Goal: Task Accomplishment & Management: Manage account settings

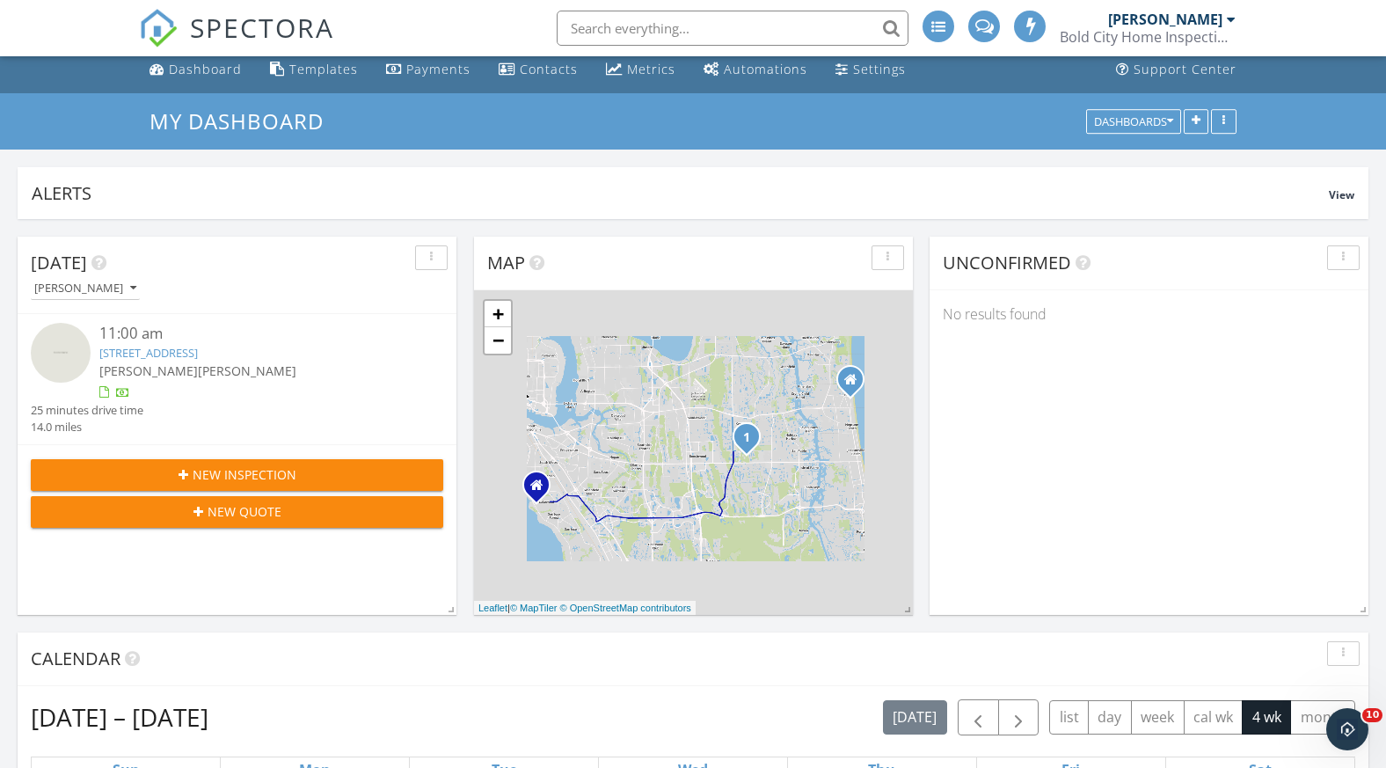
scroll to position [69, 0]
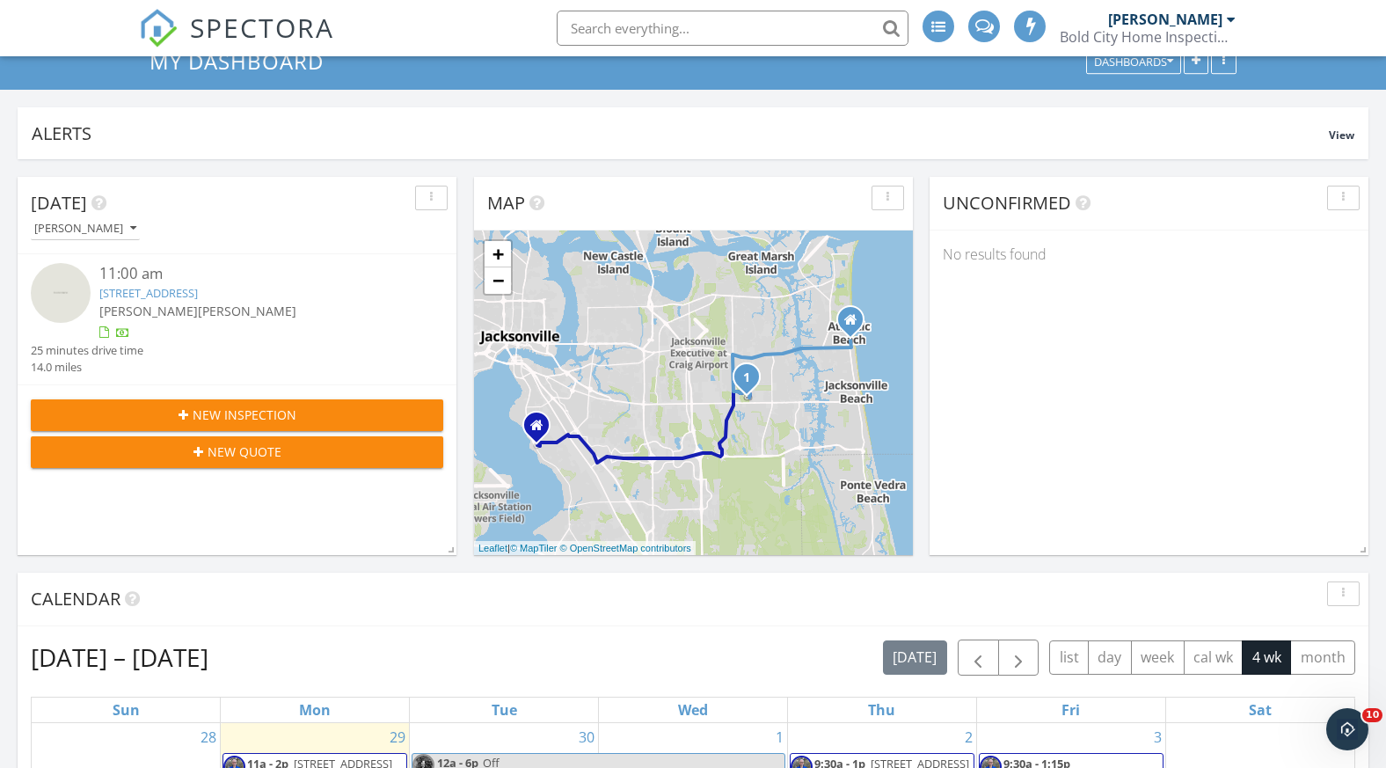
click at [198, 288] on link "[STREET_ADDRESS]" at bounding box center [148, 293] width 98 height 16
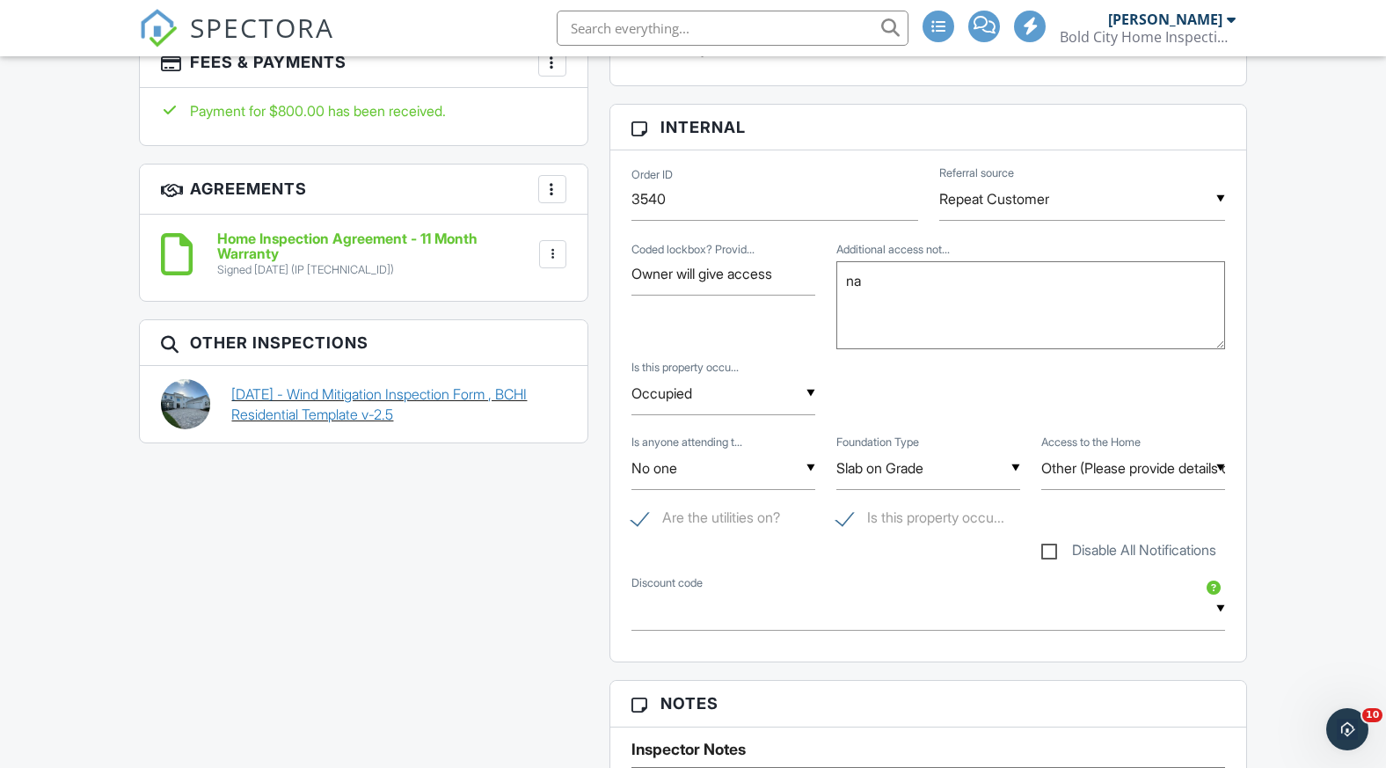
click at [296, 410] on link "10/11/2024 - Wind Mitigation Inspection Form , BCHI Residential Template v-2.5" at bounding box center [398, 404] width 334 height 40
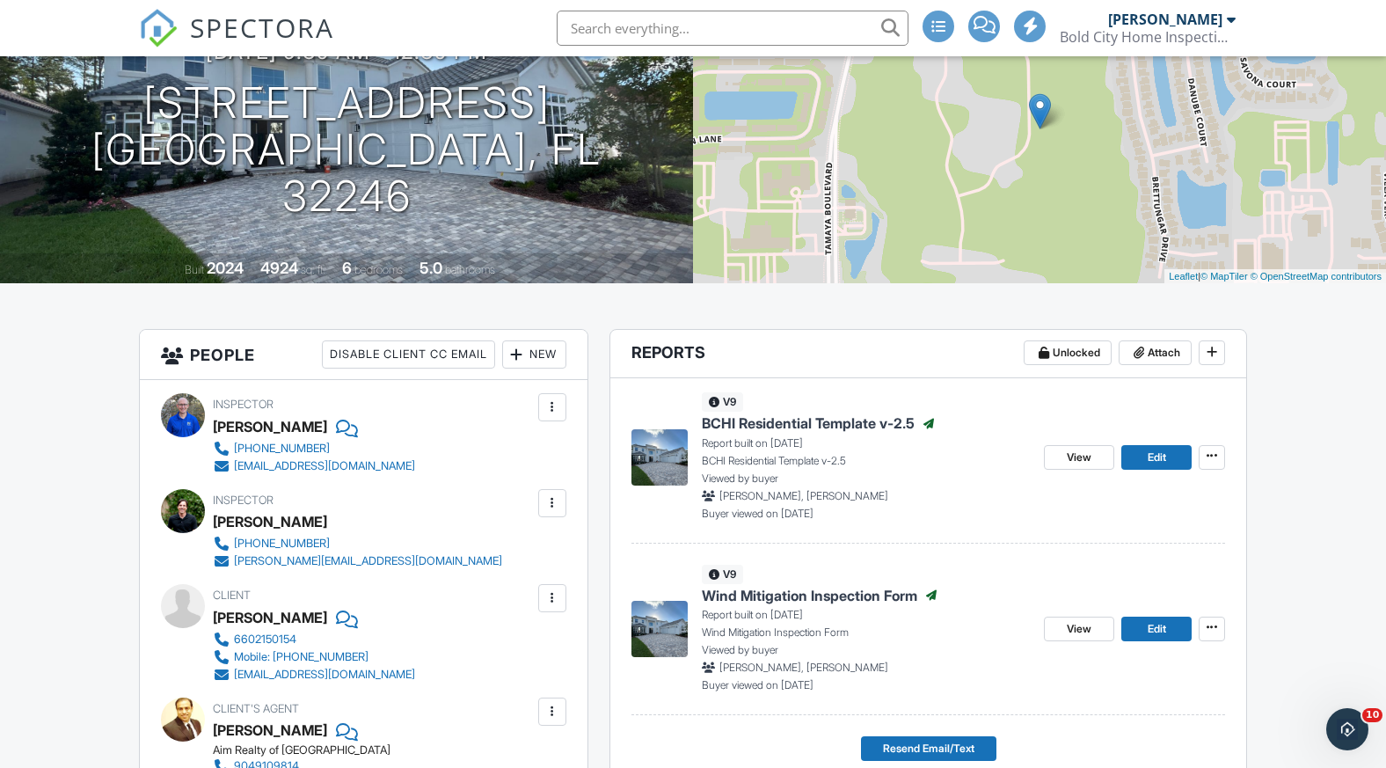
scroll to position [187, 0]
click at [1081, 457] on span "View" at bounding box center [1078, 457] width 25 height 18
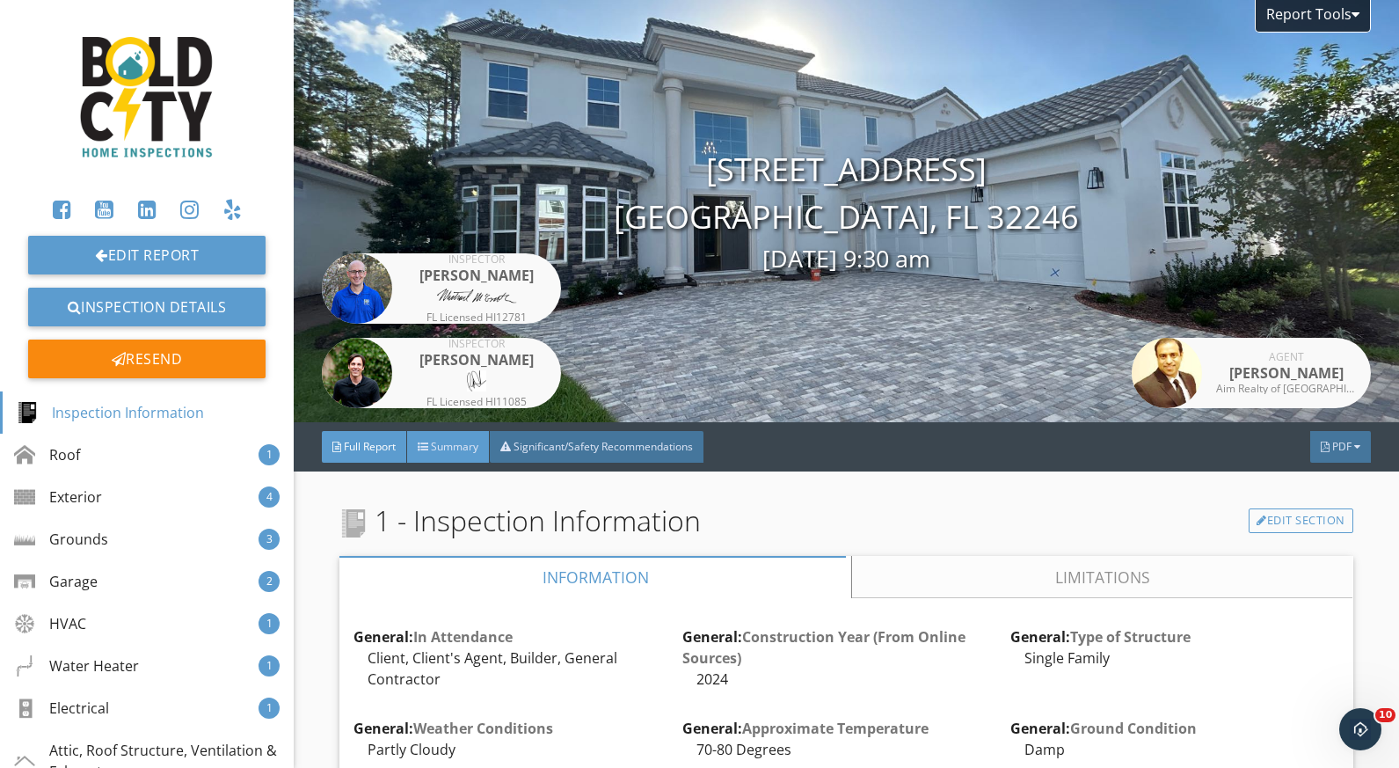
click at [461, 446] on span "Summary" at bounding box center [454, 446] width 47 height 15
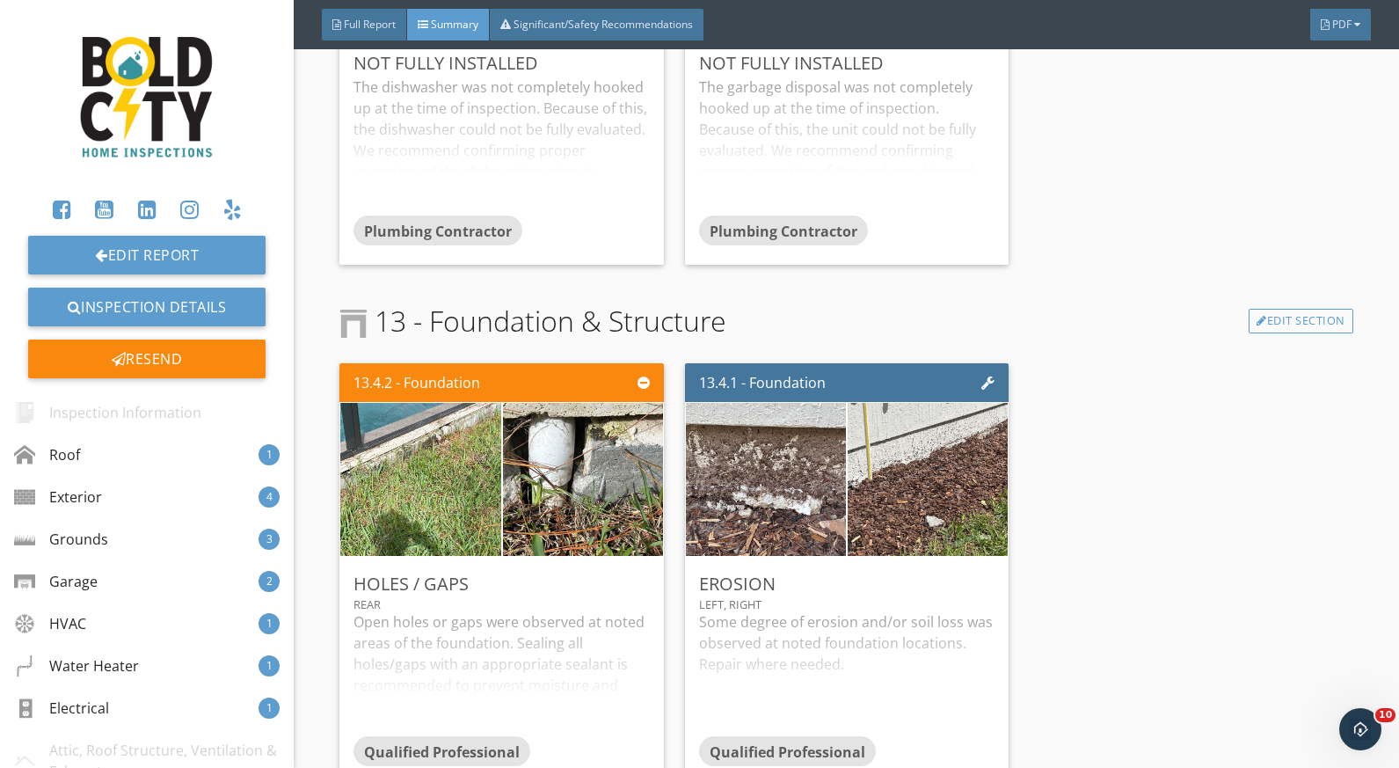
scroll to position [6265, 0]
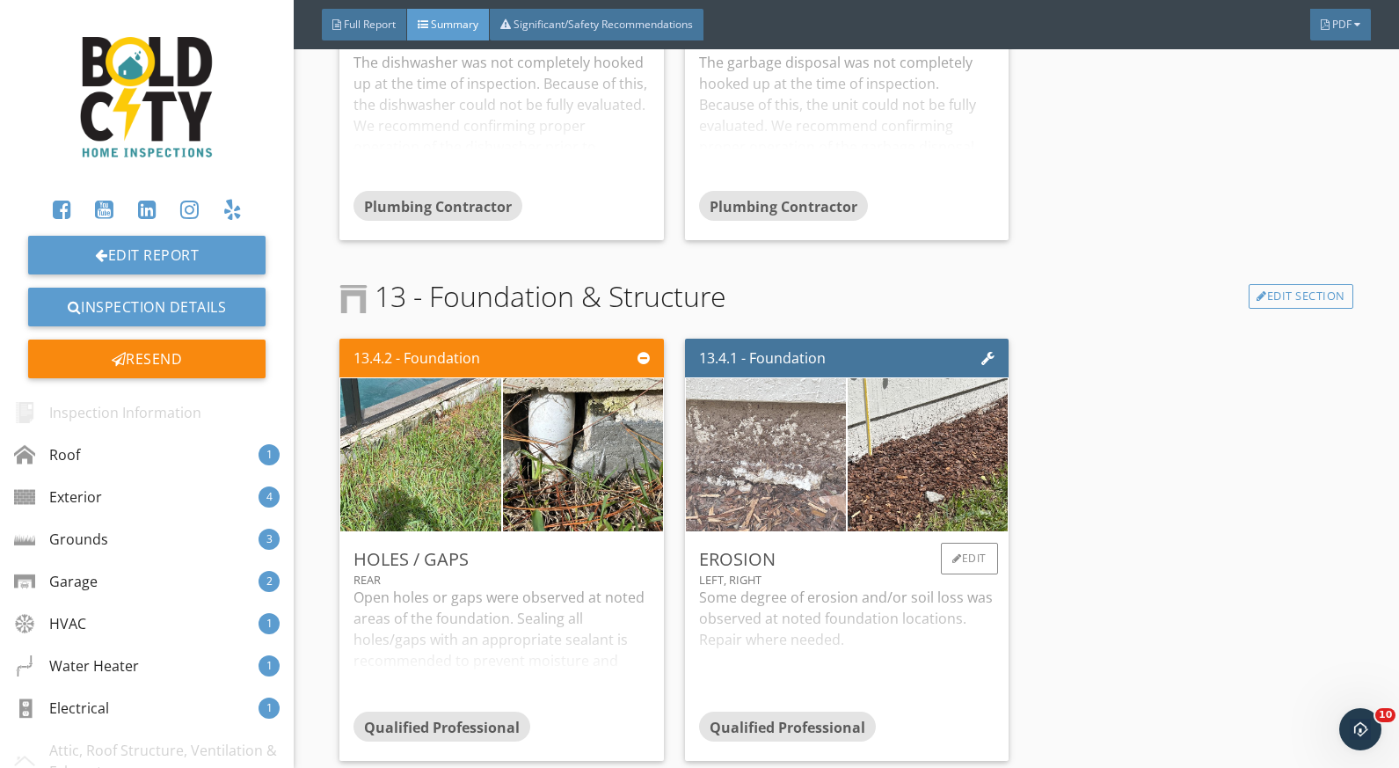
click at [720, 431] on img at bounding box center [765, 454] width 400 height 300
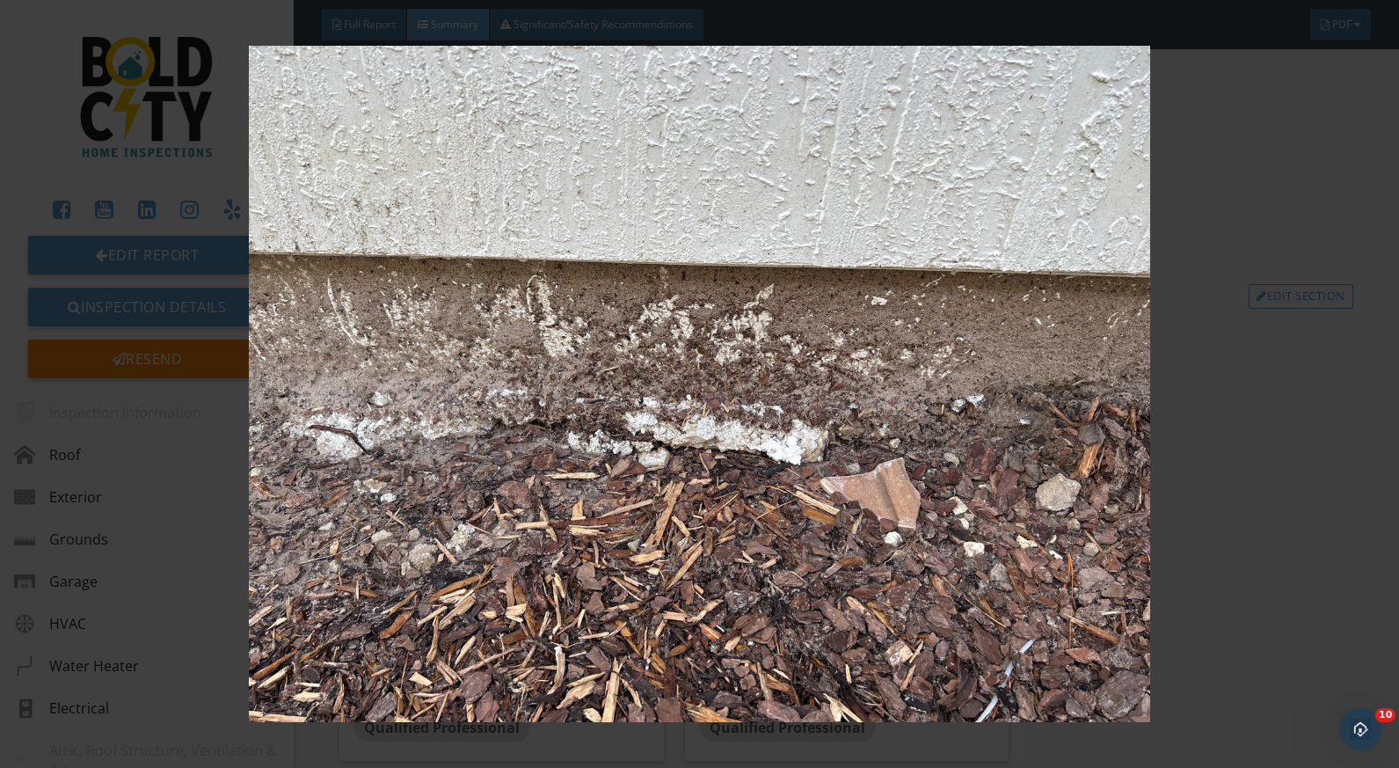
click at [1204, 344] on img at bounding box center [700, 384] width 1276 height 676
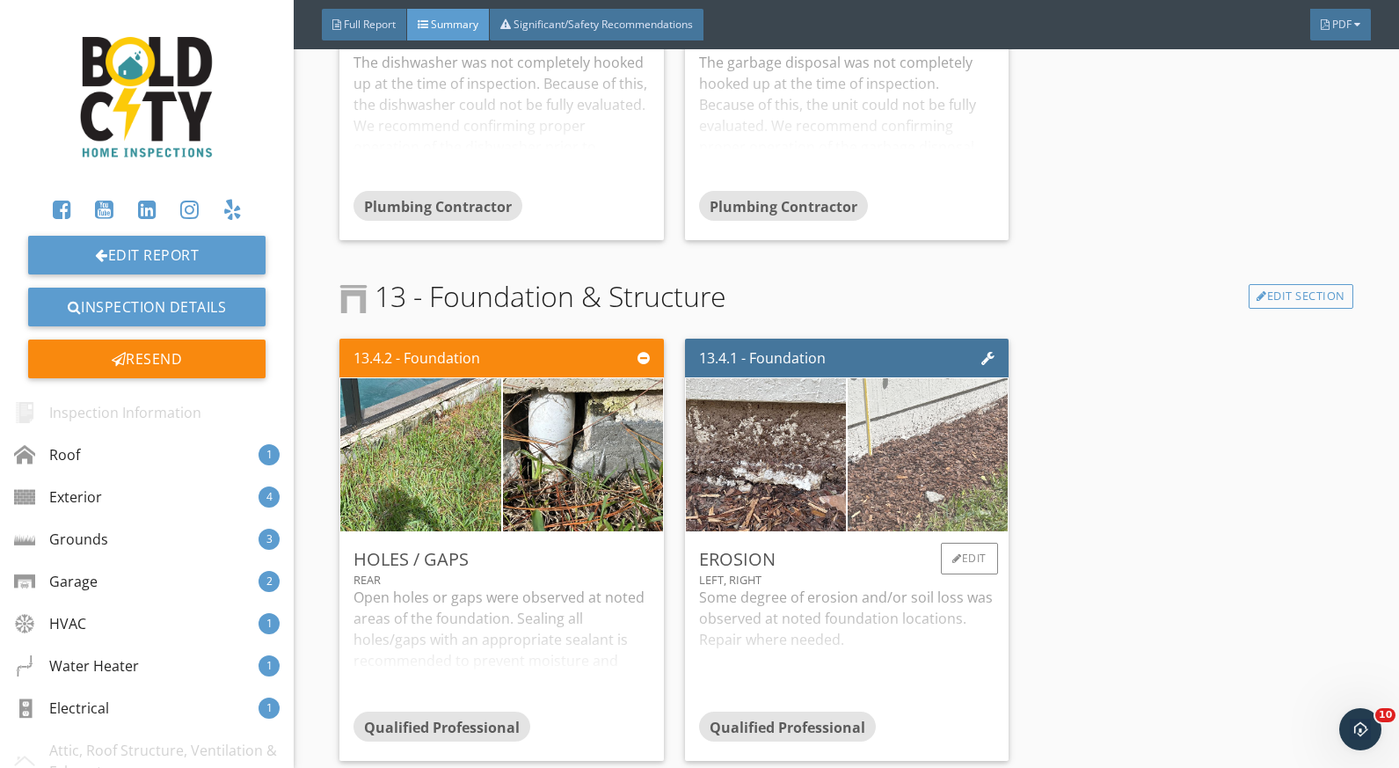
click at [927, 449] on img at bounding box center [927, 454] width 400 height 300
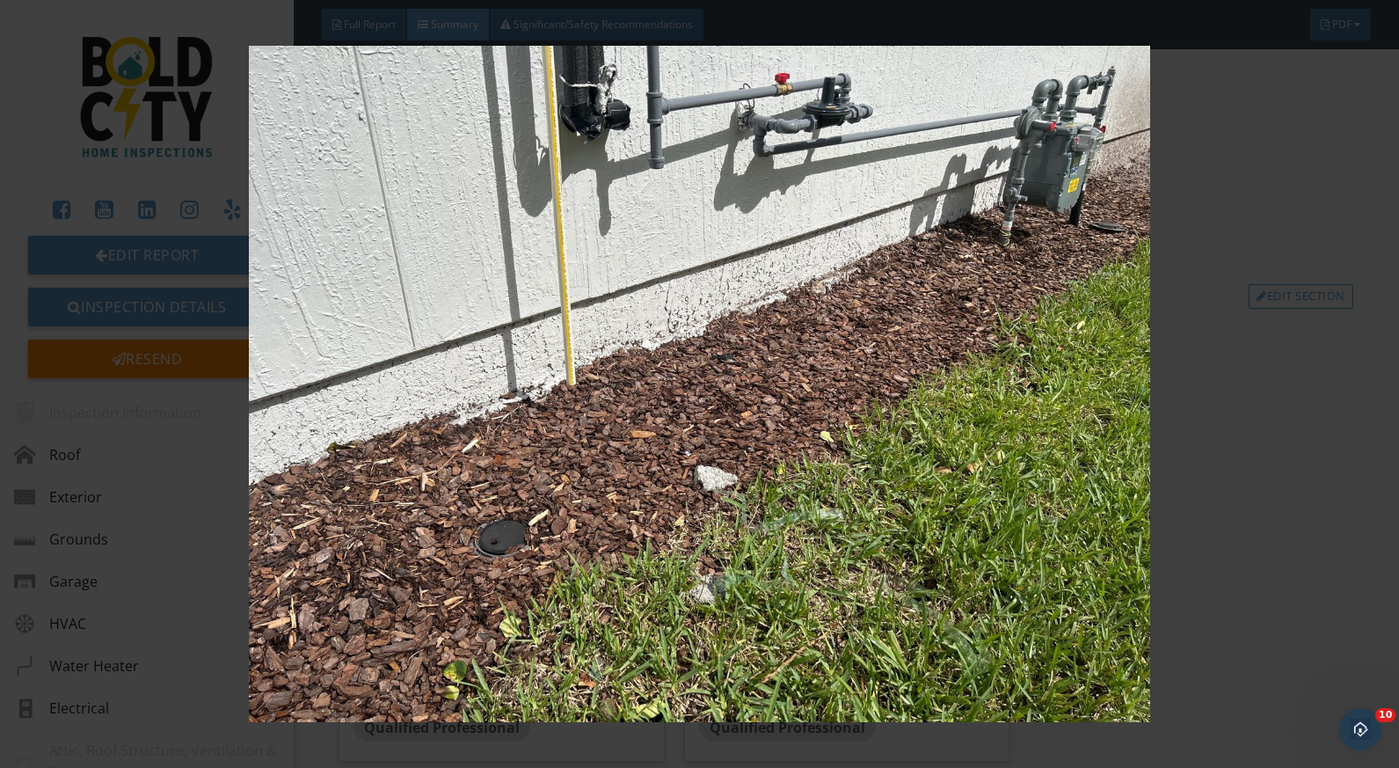
click at [1220, 358] on img at bounding box center [700, 384] width 1276 height 676
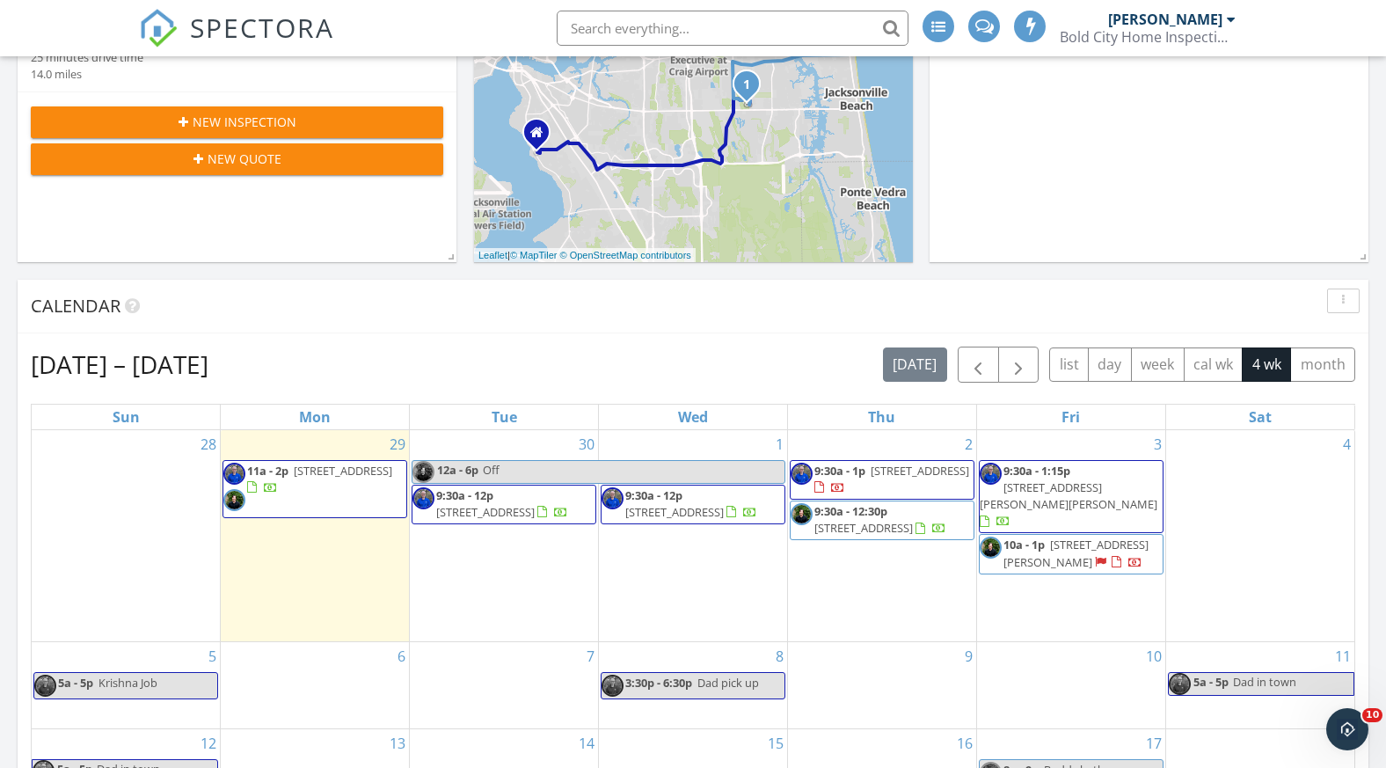
scroll to position [372, 0]
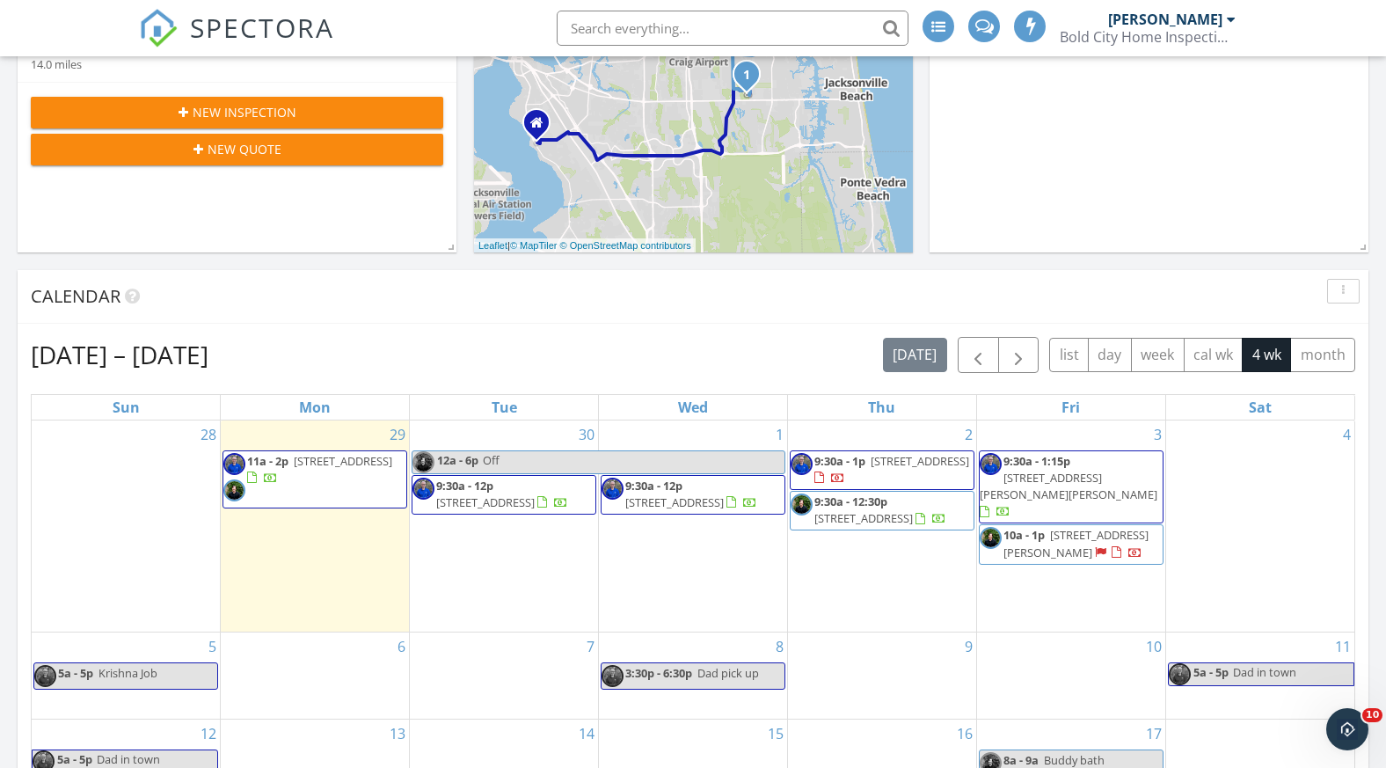
click at [1030, 532] on span "[STREET_ADDRESS][PERSON_NAME]" at bounding box center [1075, 543] width 145 height 33
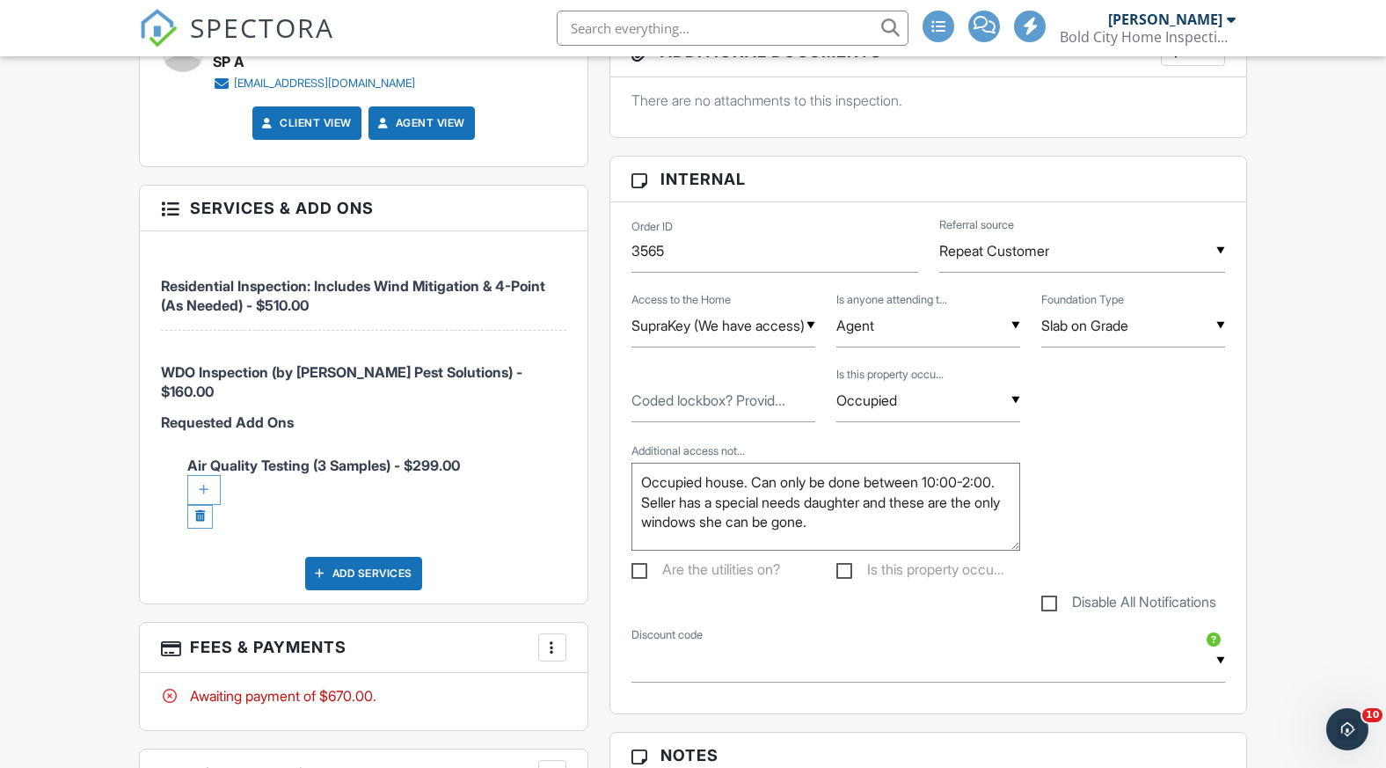
scroll to position [997, 0]
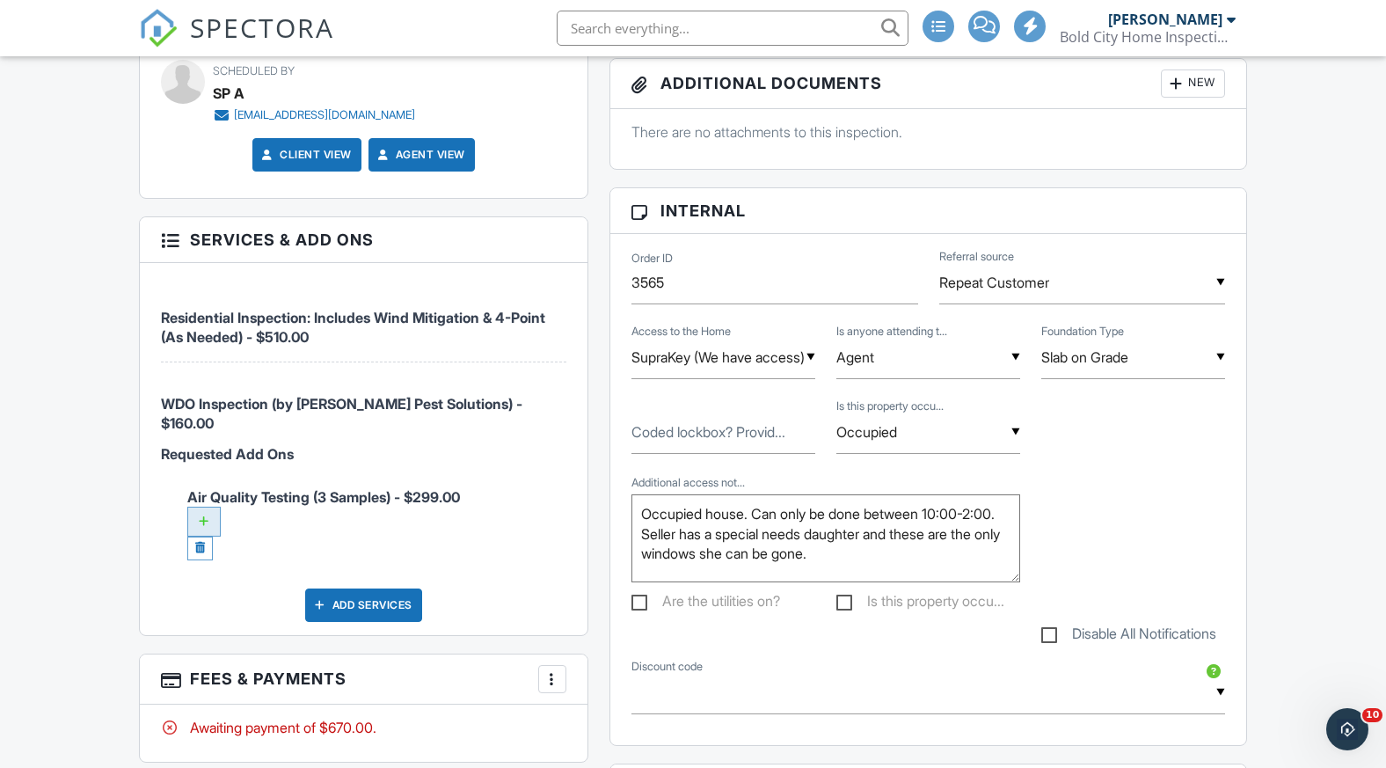
click at [207, 506] on div at bounding box center [203, 521] width 33 height 30
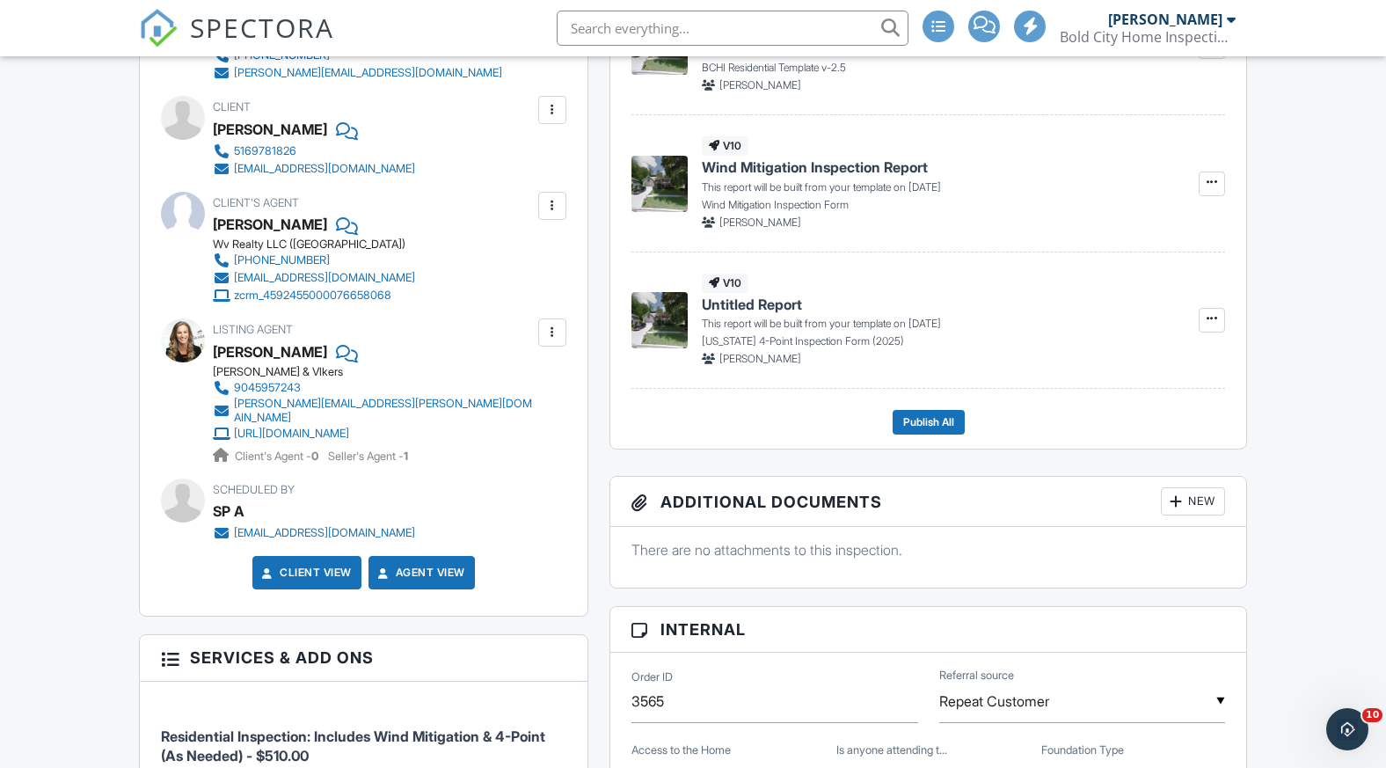
scroll to position [695, 0]
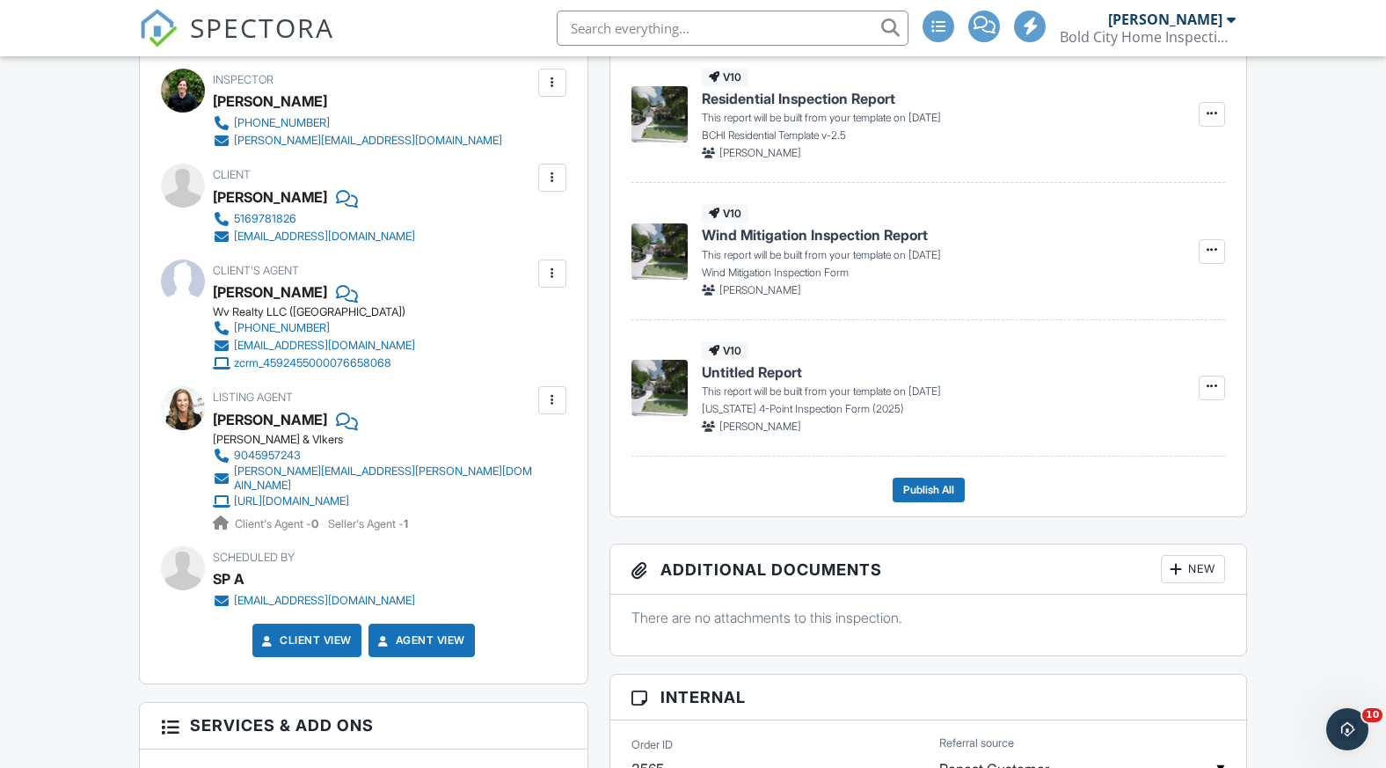
click at [551, 273] on div at bounding box center [552, 274] width 18 height 18
click at [528, 371] on li "Remove" at bounding box center [511, 371] width 90 height 44
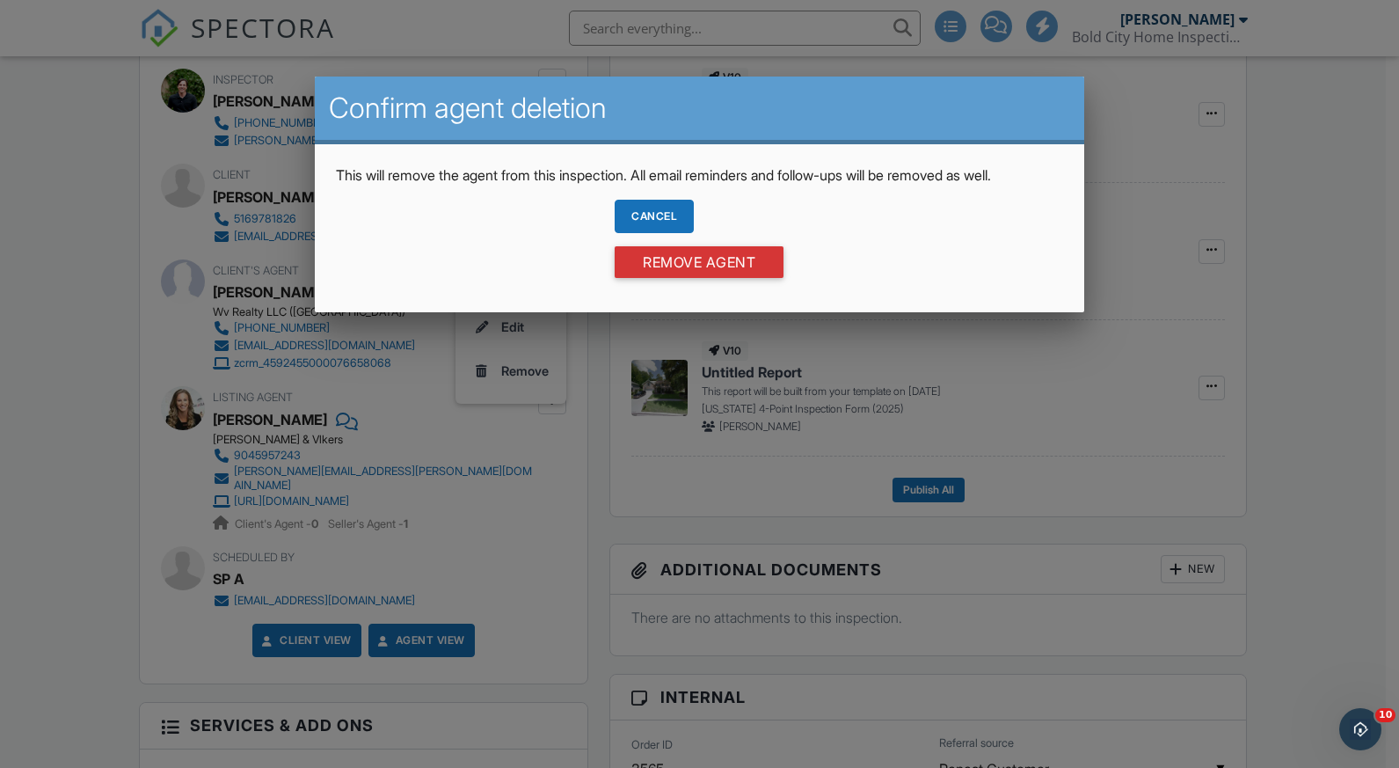
click at [646, 210] on div "Cancel" at bounding box center [654, 216] width 79 height 33
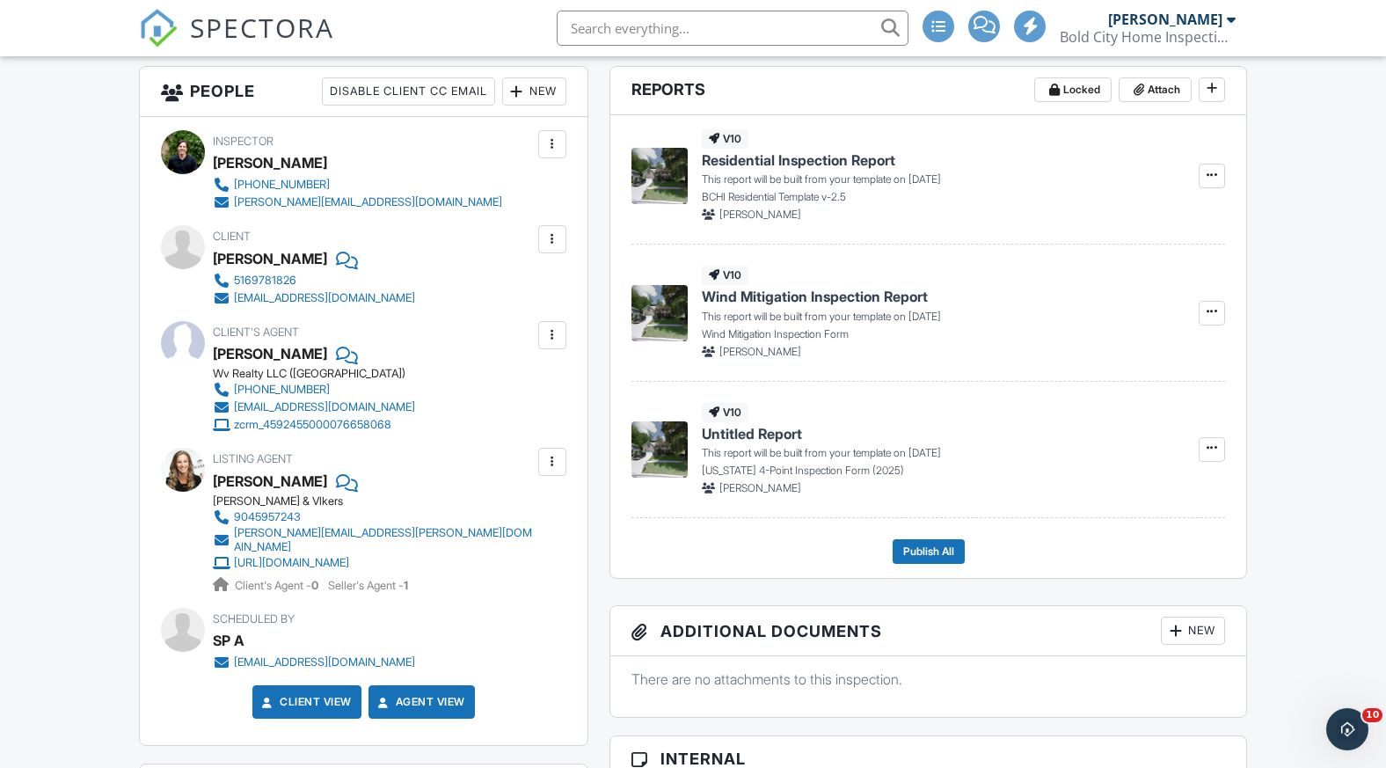
scroll to position [630, 0]
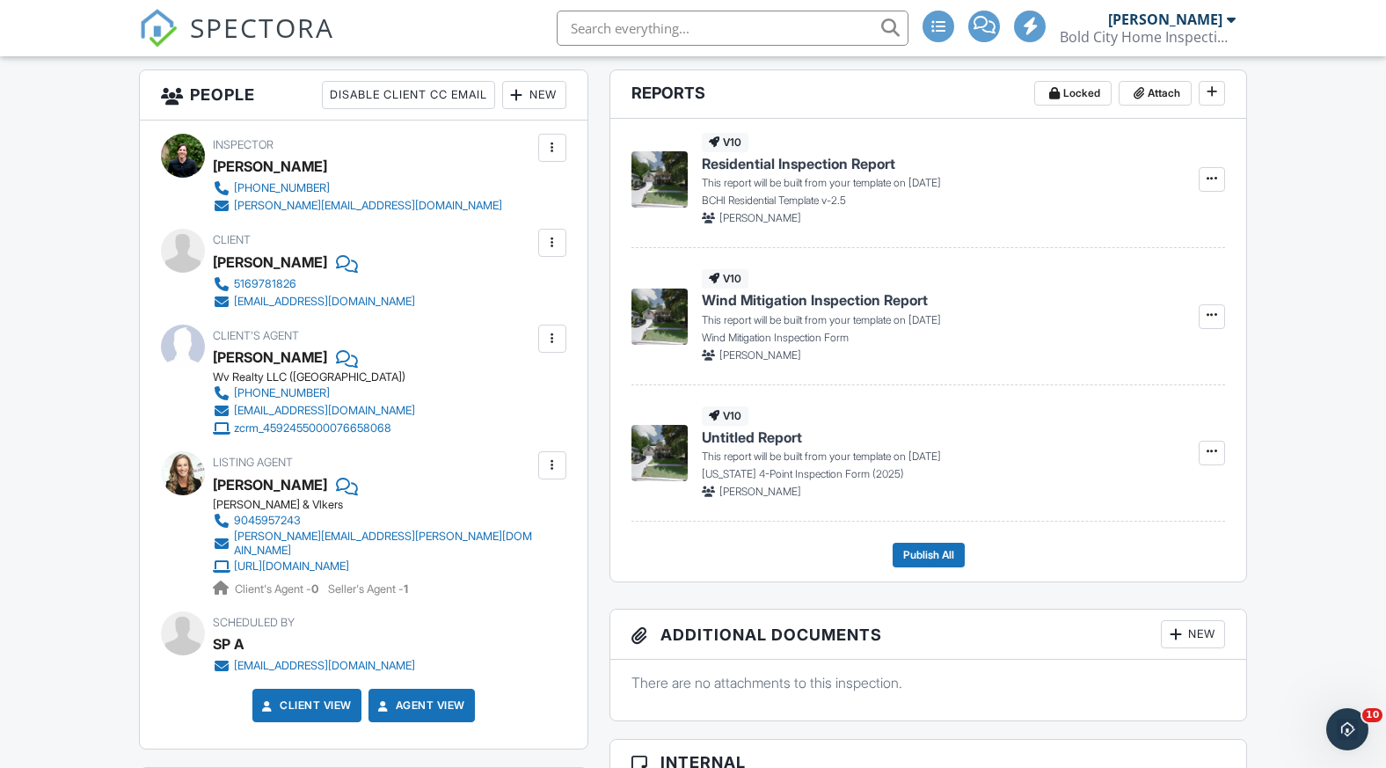
click at [560, 336] on div at bounding box center [552, 339] width 18 height 18
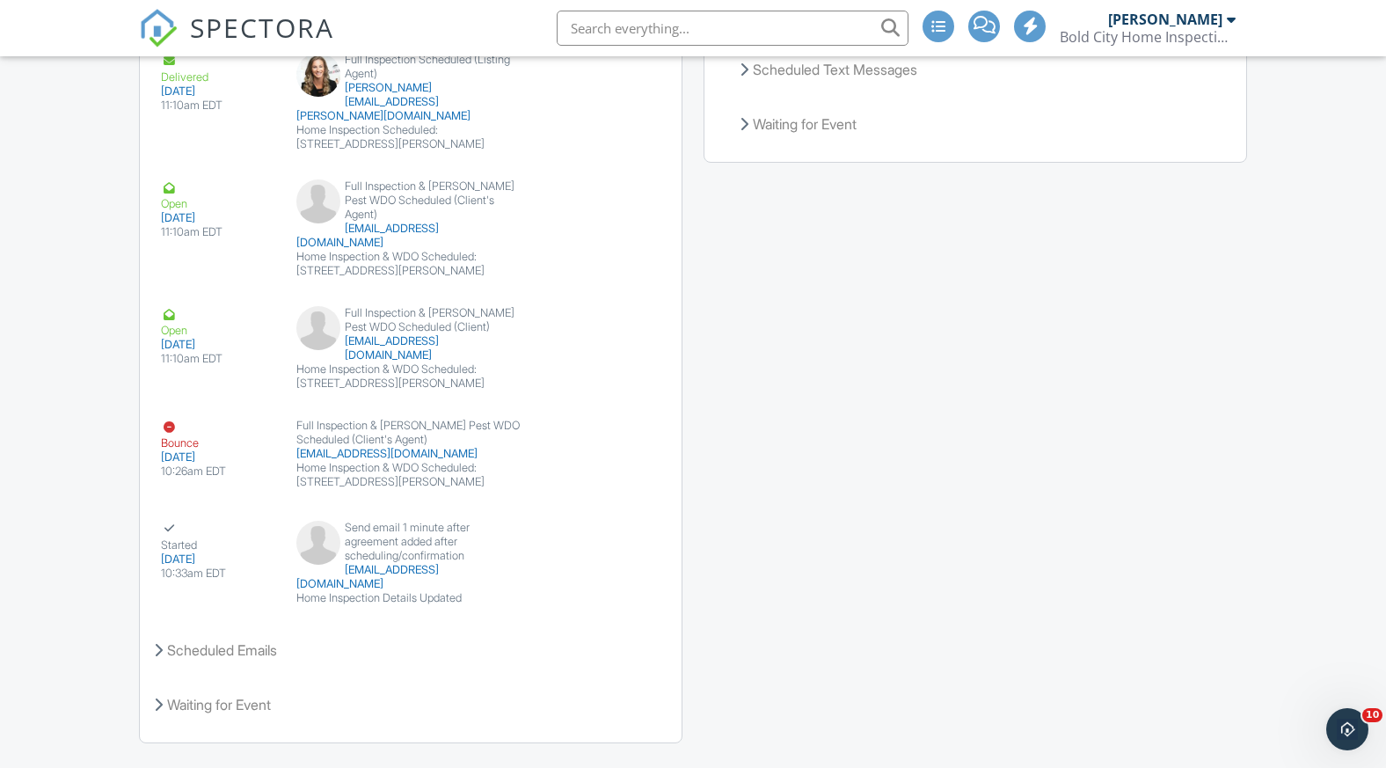
scroll to position [3442, 0]
click at [183, 21] on div "SPECTORA" at bounding box center [236, 28] width 195 height 56
click at [211, 28] on span "SPECTORA" at bounding box center [262, 27] width 144 height 37
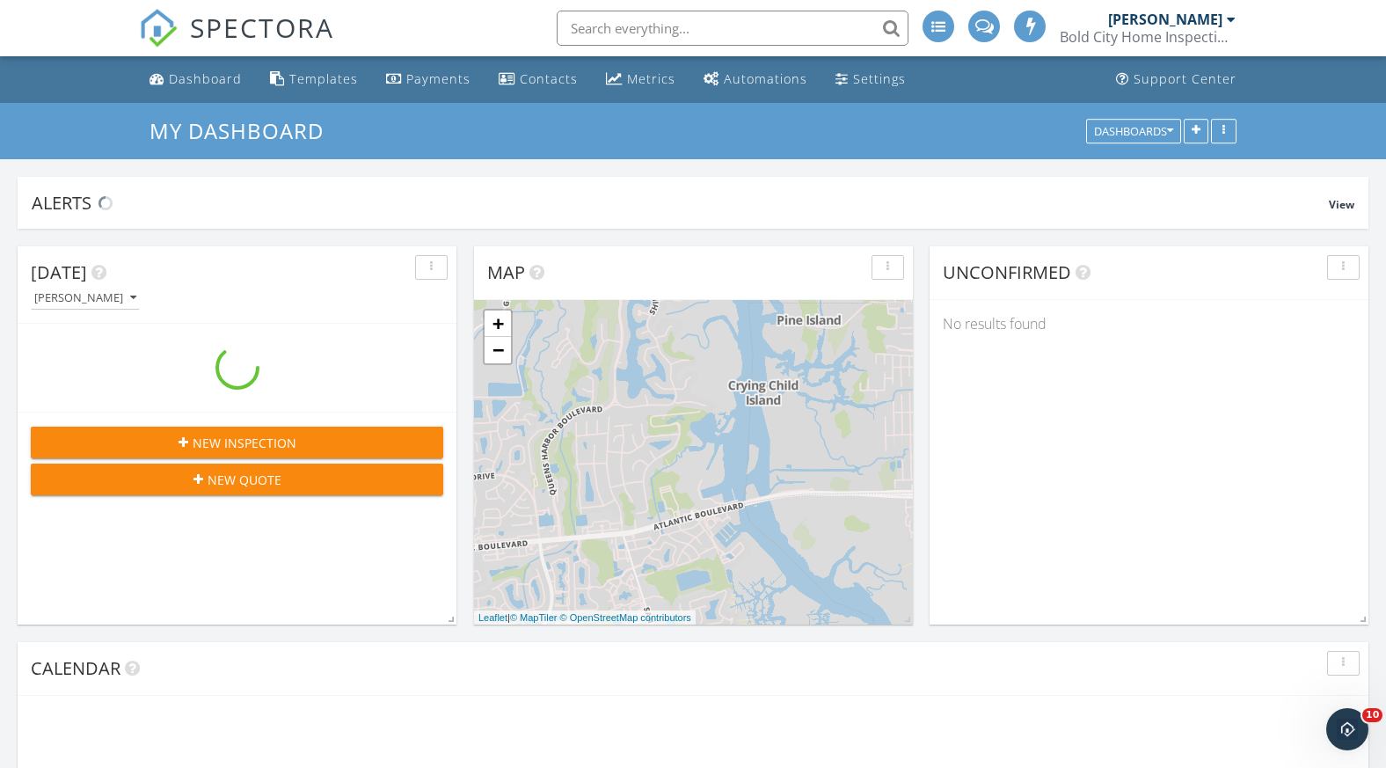
scroll to position [1803, 1413]
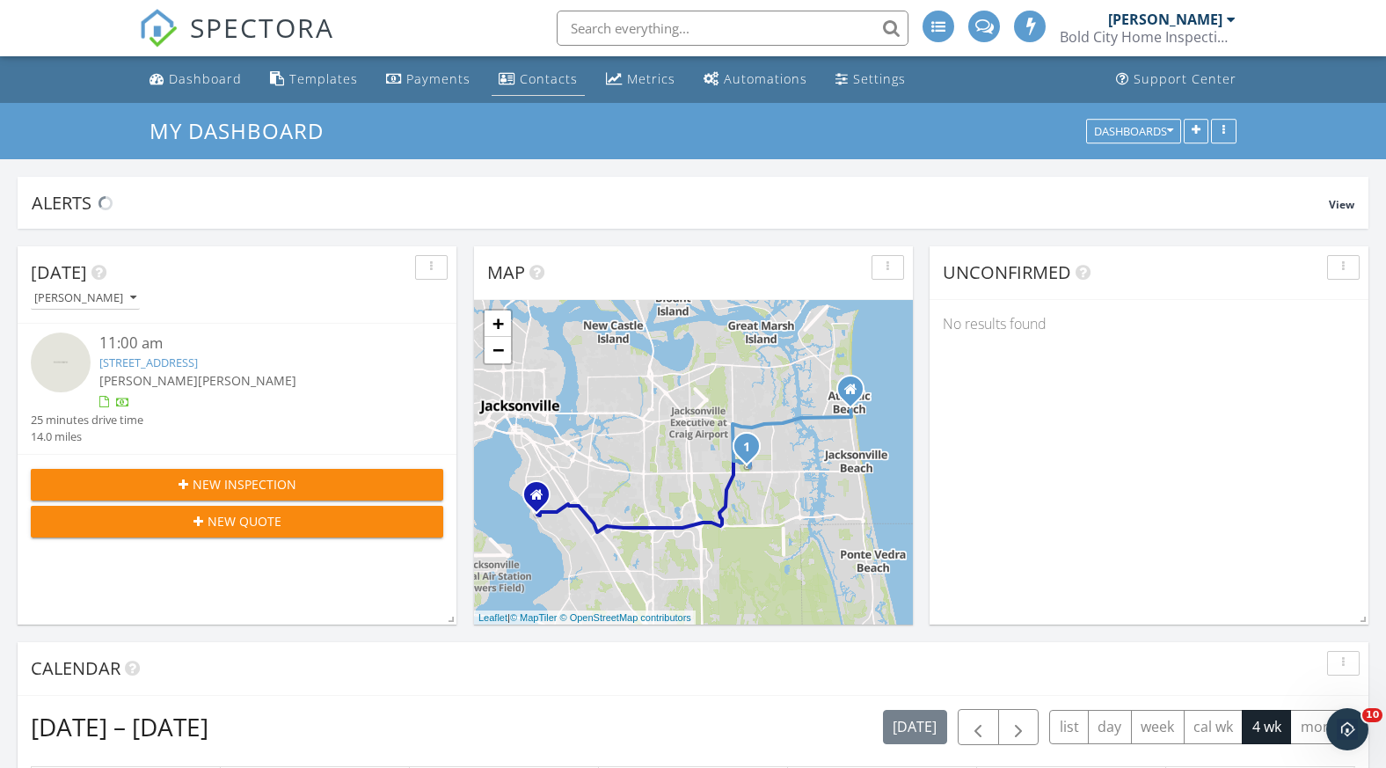
click at [542, 72] on div "Contacts" at bounding box center [549, 78] width 58 height 17
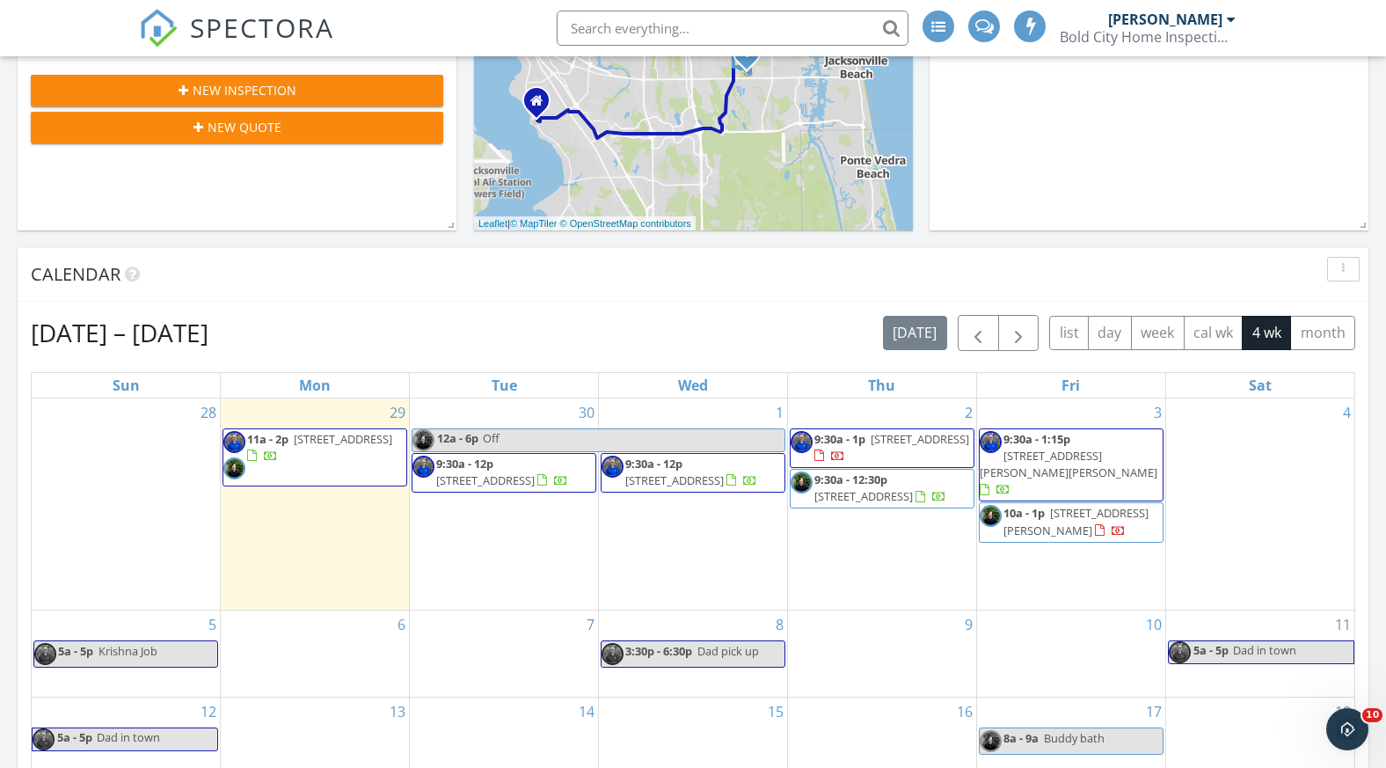
scroll to position [395, 0]
